Goal: Information Seeking & Learning: Learn about a topic

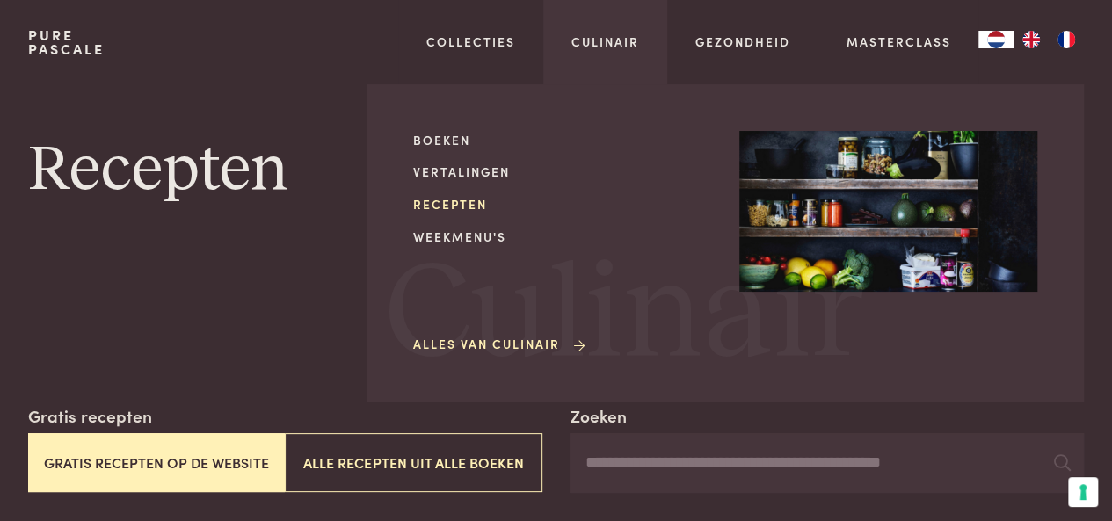
click at [444, 200] on link "Recepten" at bounding box center [562, 204] width 298 height 18
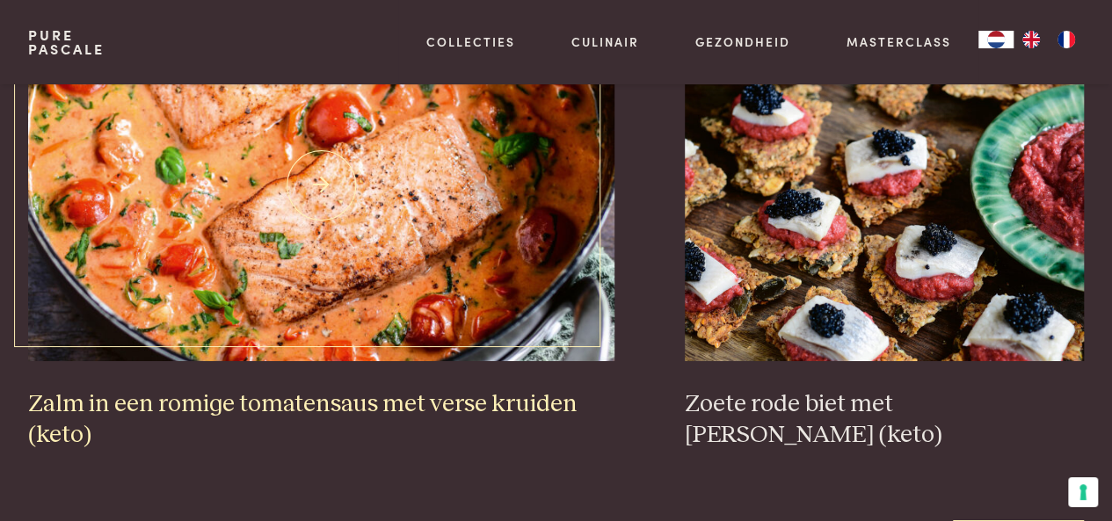
scroll to position [3076, 0]
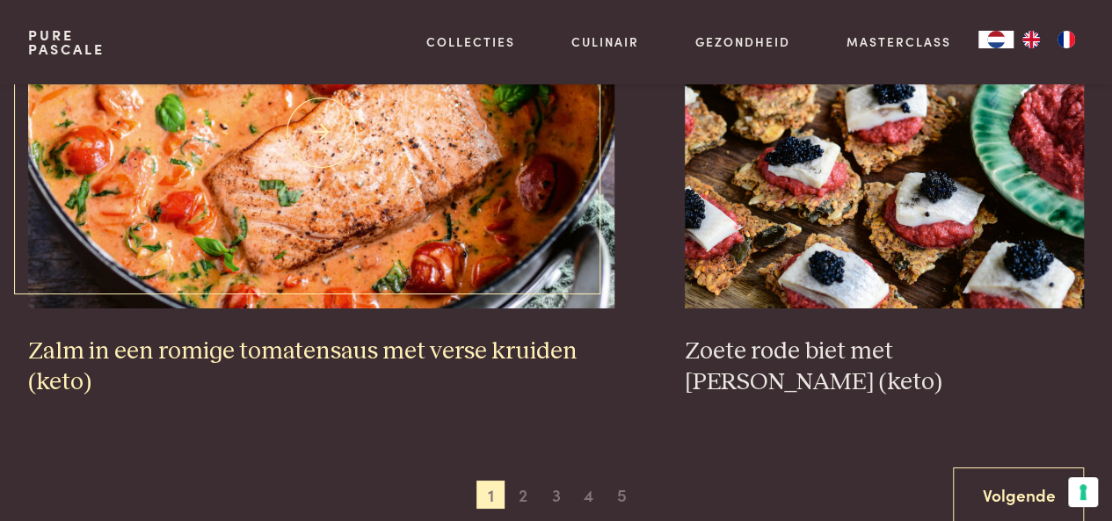
click at [277, 344] on h3 "Zalm in een romige tomatensaus met verse kruiden (keto)" at bounding box center [321, 367] width 587 height 61
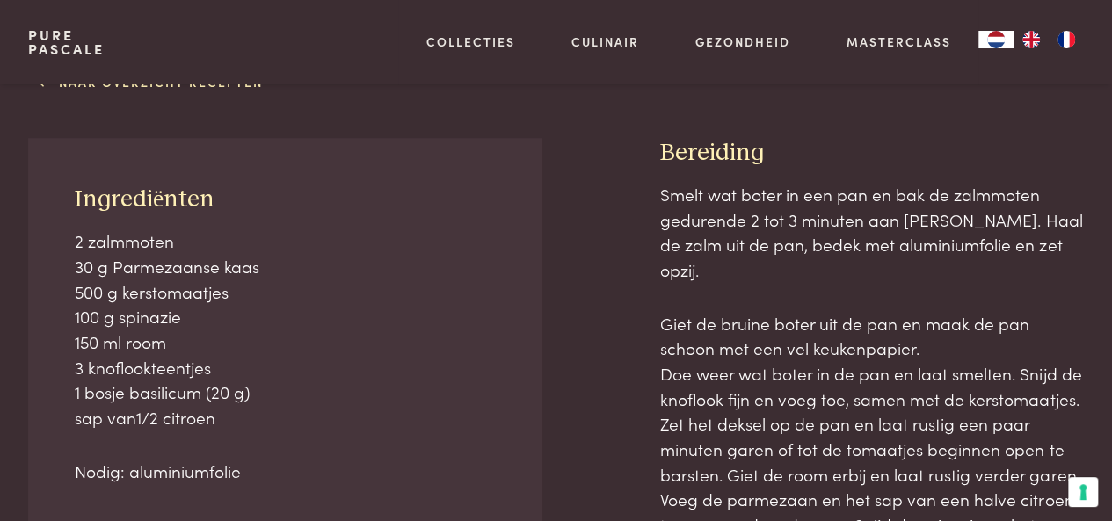
scroll to position [791, 0]
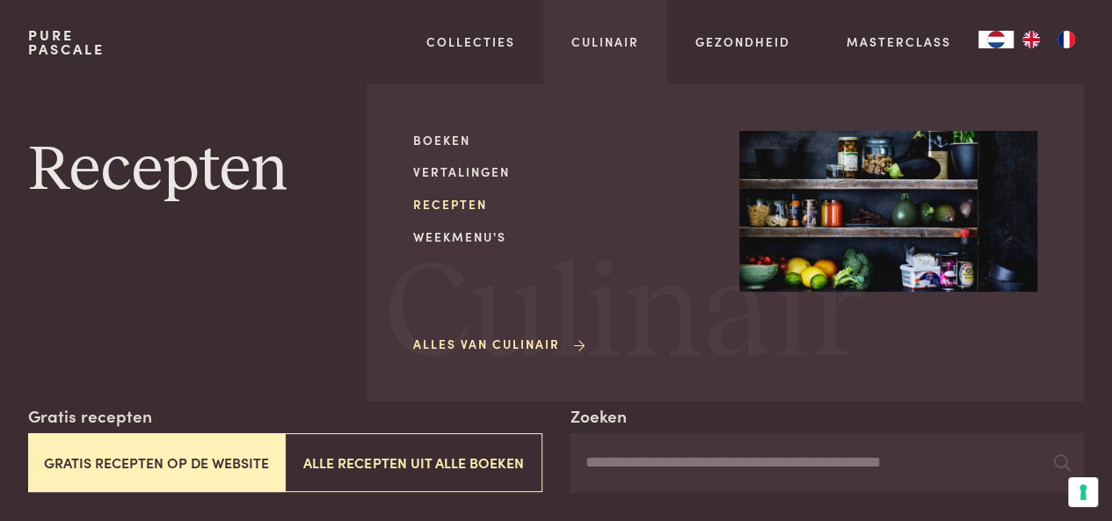
click at [433, 199] on link "Recepten" at bounding box center [562, 204] width 298 height 18
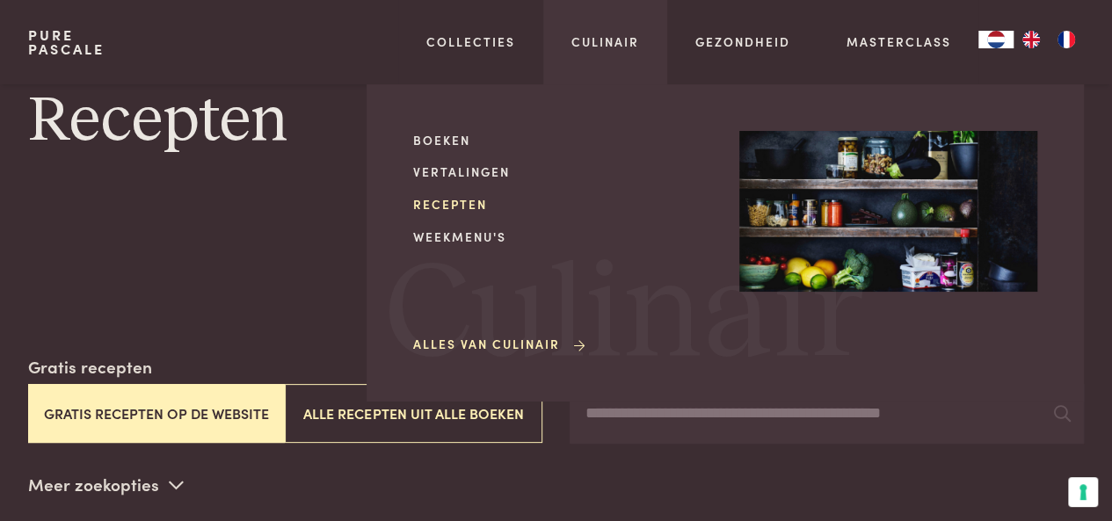
scroll to position [127, 0]
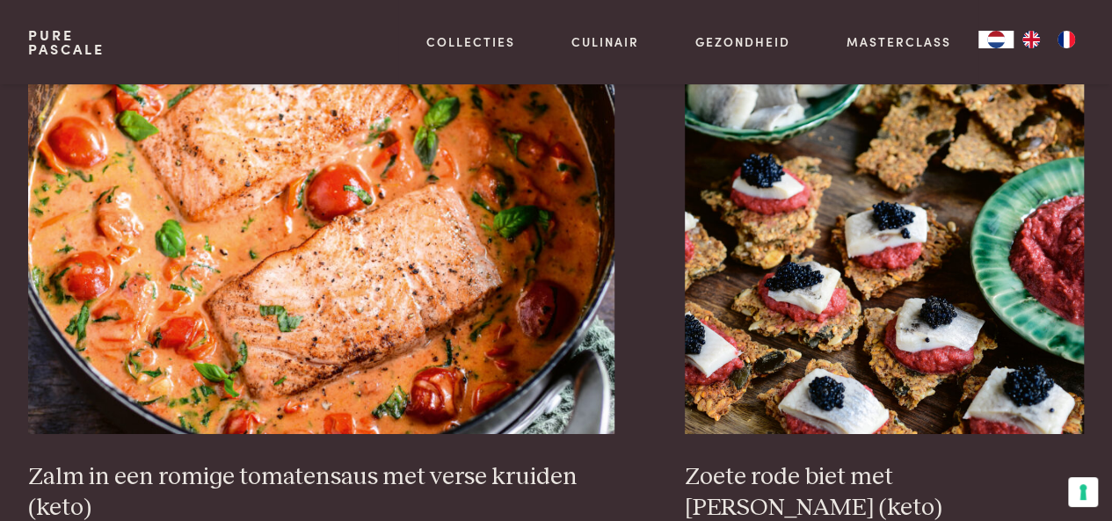
scroll to position [3164, 0]
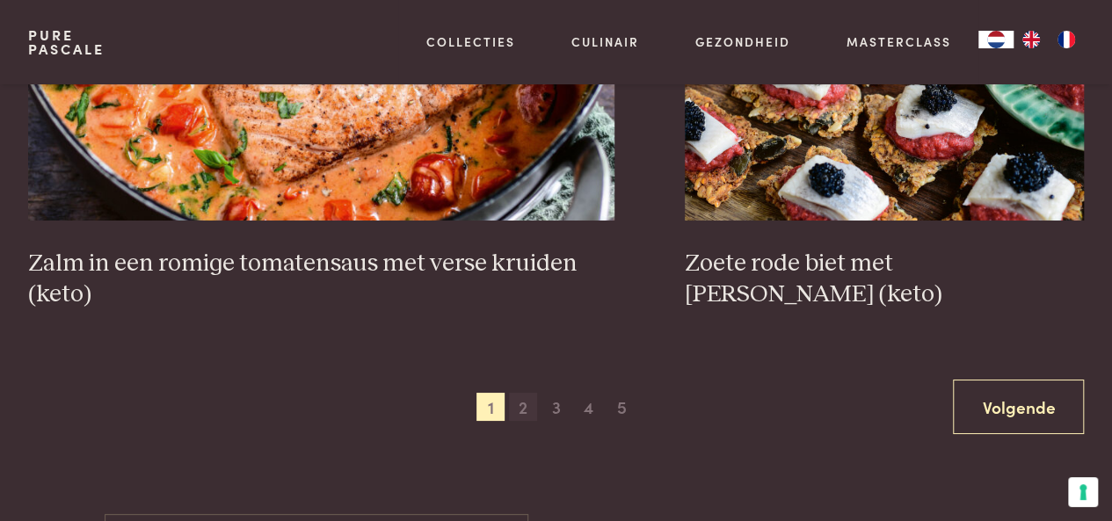
click at [520, 405] on span "2" at bounding box center [523, 407] width 28 height 28
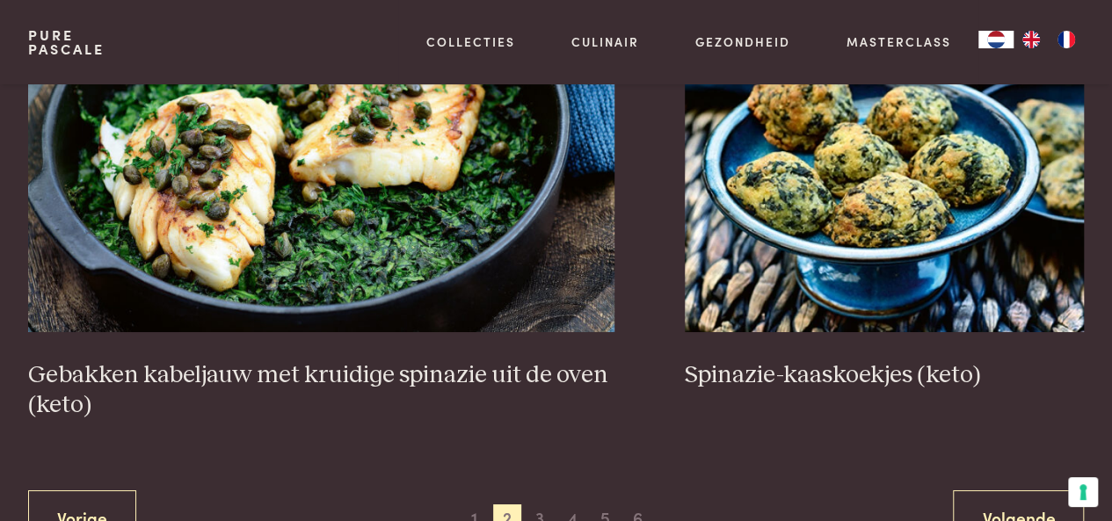
scroll to position [3128, 0]
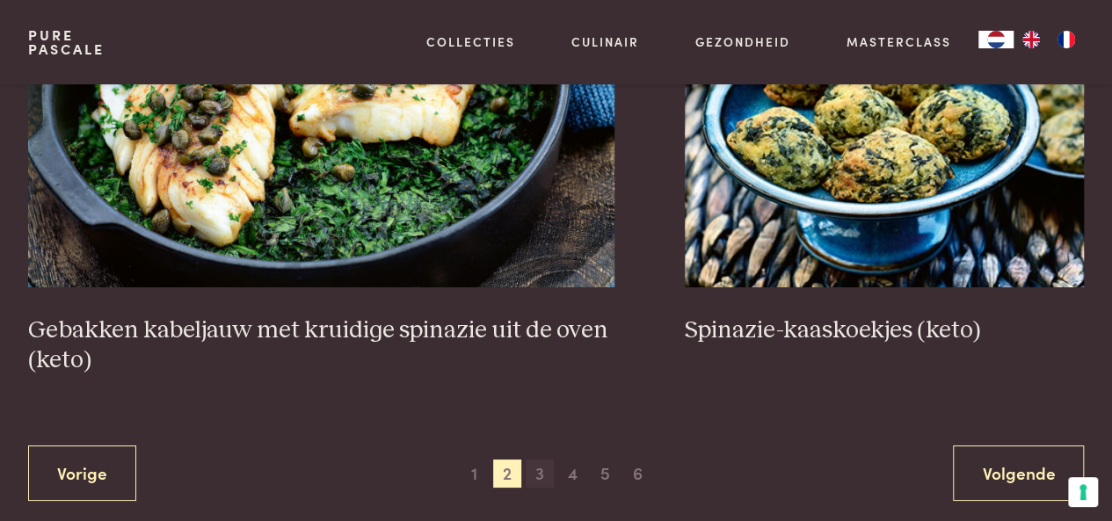
click at [541, 479] on span "3" at bounding box center [540, 474] width 28 height 28
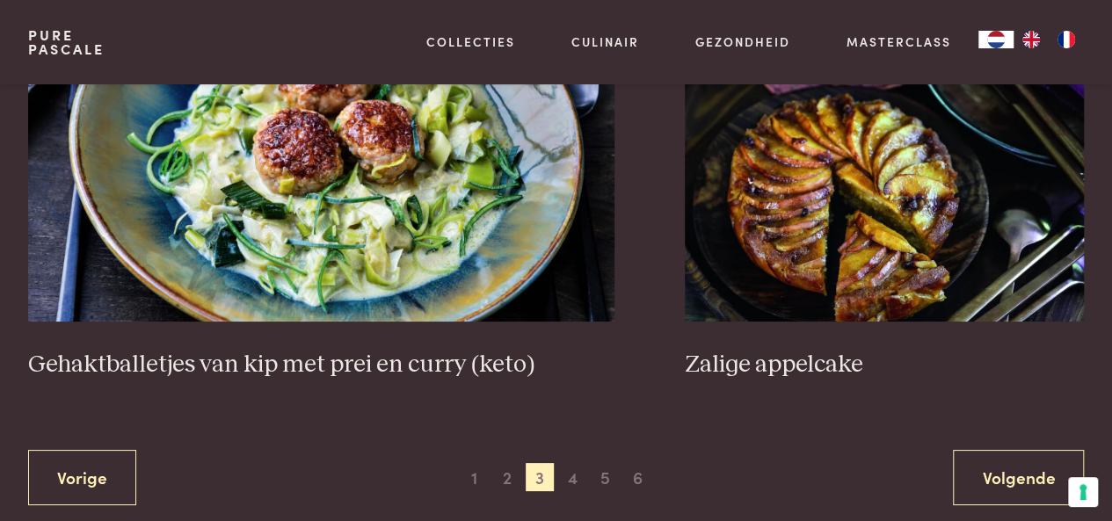
scroll to position [3216, 0]
click at [468, 462] on span "1" at bounding box center [475, 476] width 28 height 28
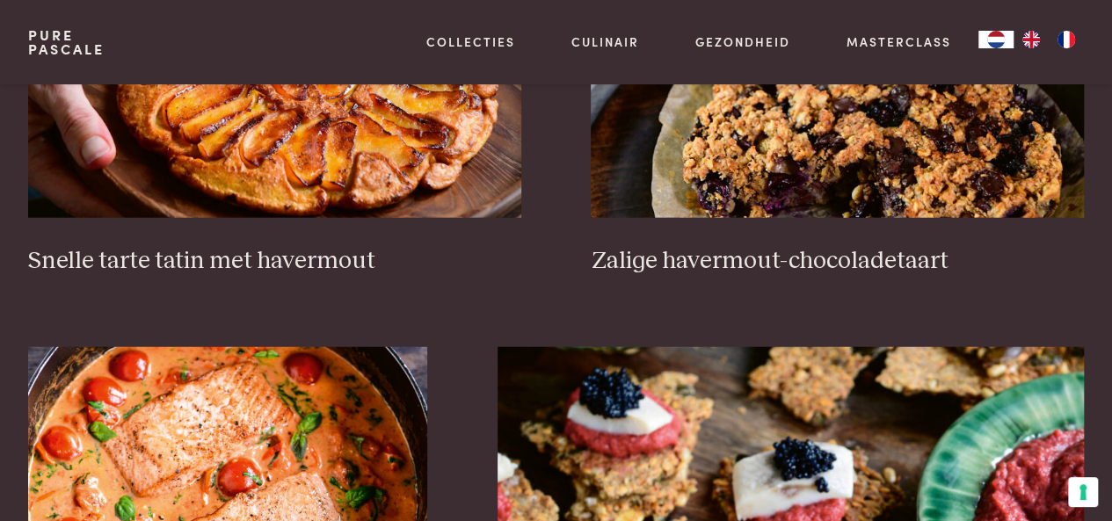
scroll to position [2337, 0]
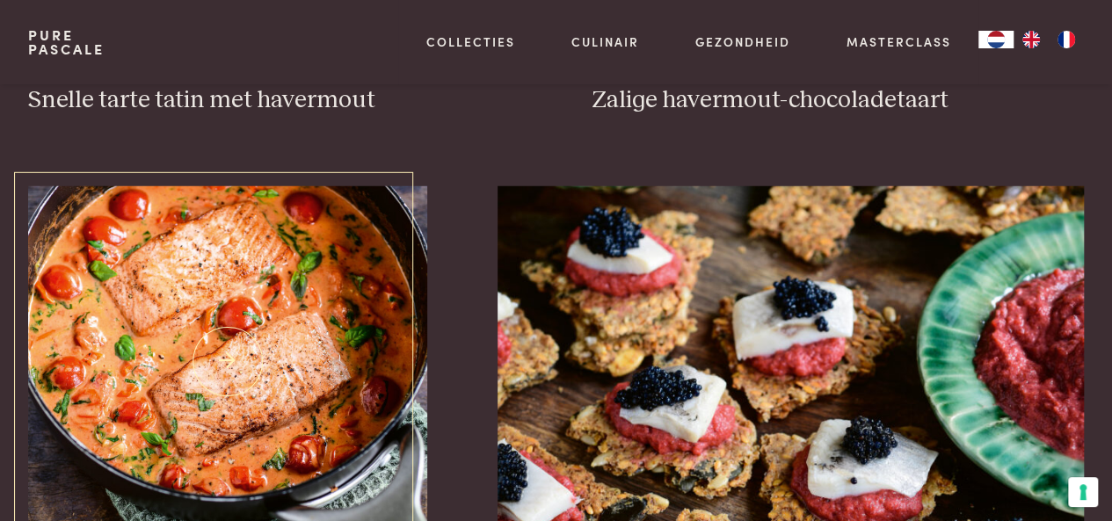
click at [309, 381] on img at bounding box center [227, 362] width 399 height 352
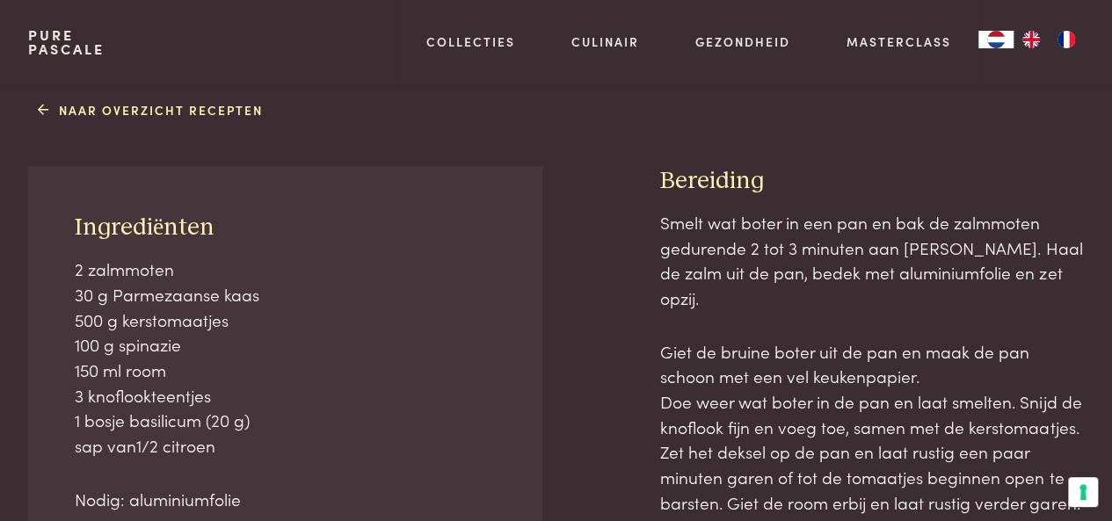
scroll to position [703, 0]
